Goal: Task Accomplishment & Management: Use online tool/utility

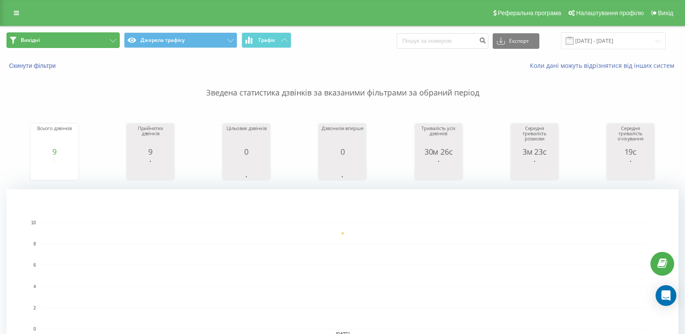
click at [100, 43] on button "Вихідні" at bounding box center [62, 40] width 113 height 16
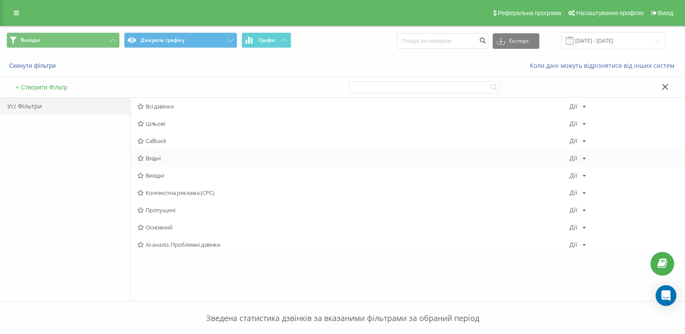
click at [149, 159] on span "Вхідні" at bounding box center [353, 158] width 432 height 6
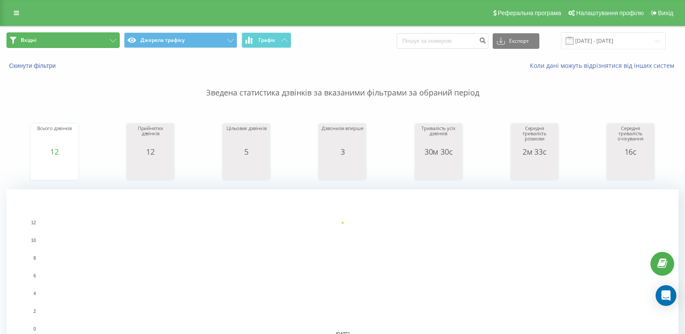
click at [109, 39] on button "Вхідні" at bounding box center [62, 40] width 113 height 16
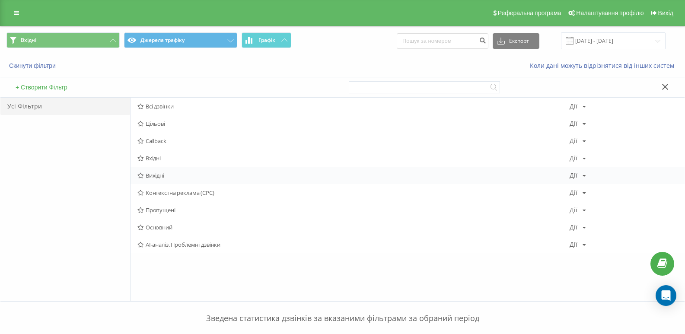
click at [154, 170] on div "Вихідні [PERSON_NAME] Копіювати Видалити За замовчуванням Поділитися" at bounding box center [407, 175] width 554 height 17
click at [153, 169] on div "Вихідні [PERSON_NAME] Копіювати Видалити За замовчуванням Поділитися" at bounding box center [407, 175] width 554 height 17
click at [152, 178] on span "Вихідні" at bounding box center [353, 175] width 432 height 6
